Goal: Find specific page/section: Find specific page/section

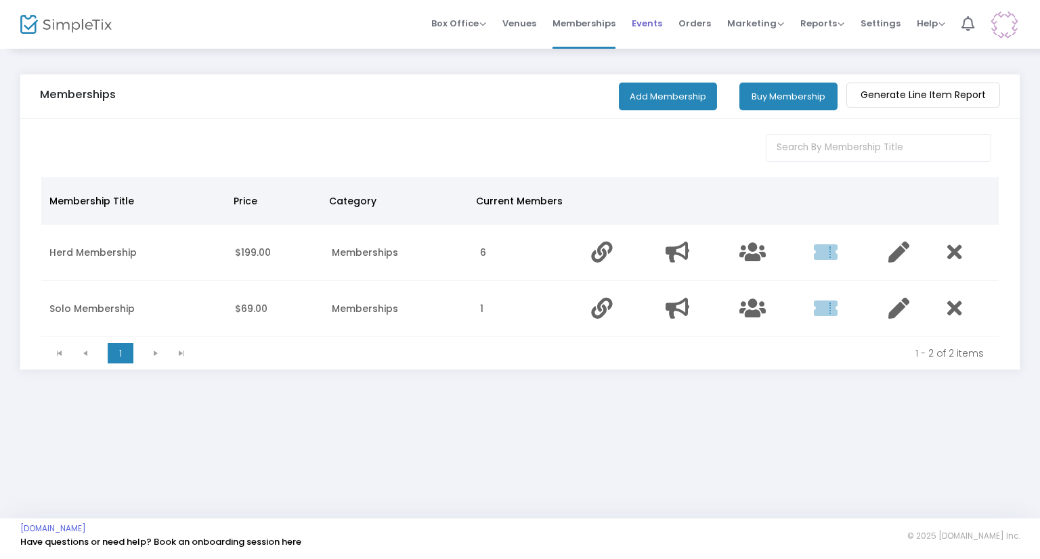
click at [657, 32] on span "Events" at bounding box center [647, 23] width 30 height 35
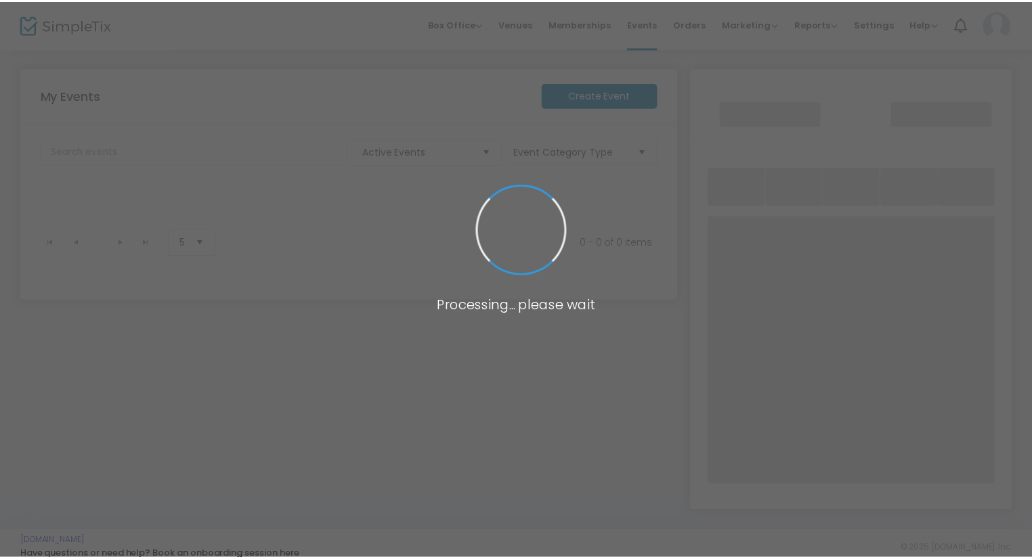
scroll to position [144, 0]
